Goal: Task Accomplishment & Management: Manage account settings

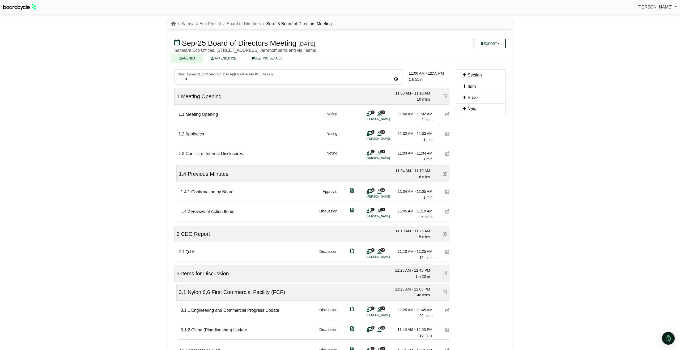
scroll to position [80, 0]
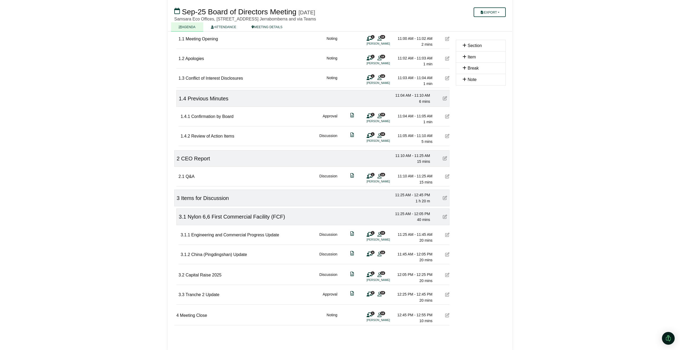
scroll to position [80, 0]
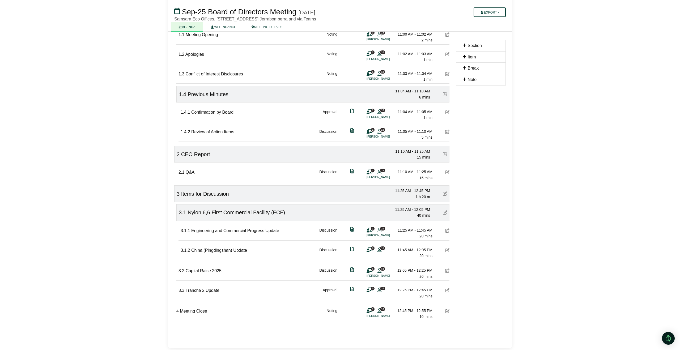
click at [447, 172] on icon at bounding box center [447, 172] width 4 height 4
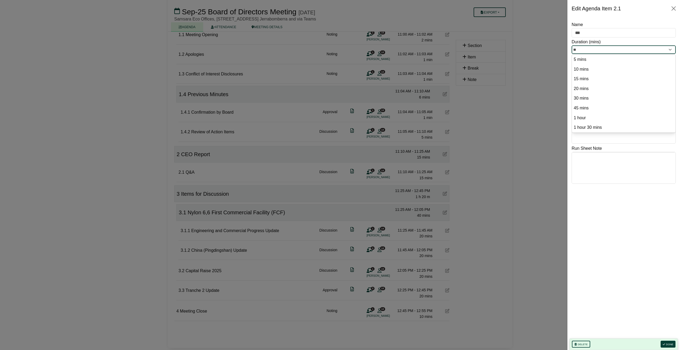
drag, startPoint x: 594, startPoint y: 50, endPoint x: 552, endPoint y: 48, distance: 41.2
click at [552, 48] on body "[PERSON_NAME] Sign Out Samsara Eco Pty Ltd Board of Directors Sep-25 Board of D…" at bounding box center [340, 95] width 680 height 350
type input "**"
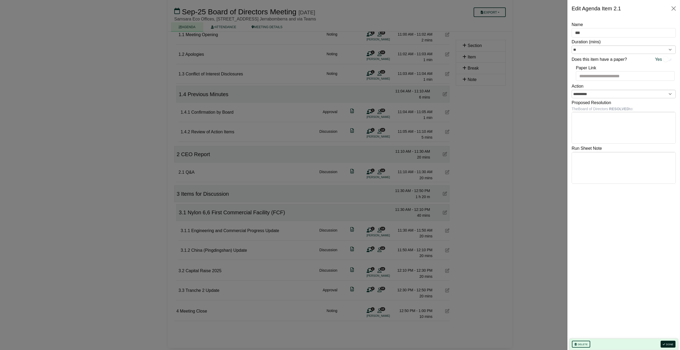
click at [666, 343] on button "Done" at bounding box center [668, 344] width 15 height 7
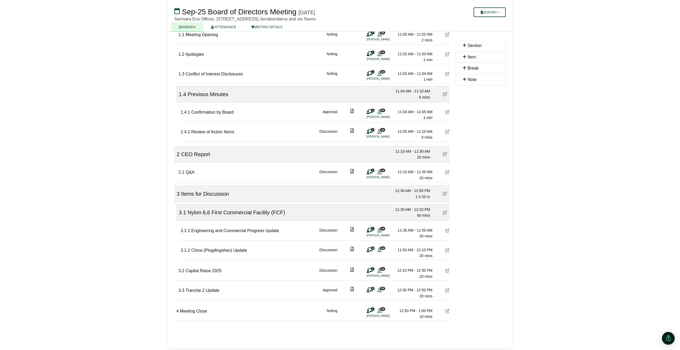
scroll to position [0, 0]
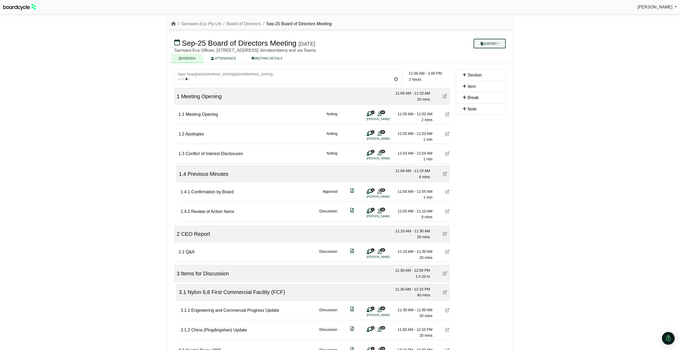
click at [499, 42] on button "Export" at bounding box center [490, 44] width 32 height 10
click at [491, 53] on link "Agenda" at bounding box center [495, 53] width 46 height 8
